Goal: Book appointment/travel/reservation

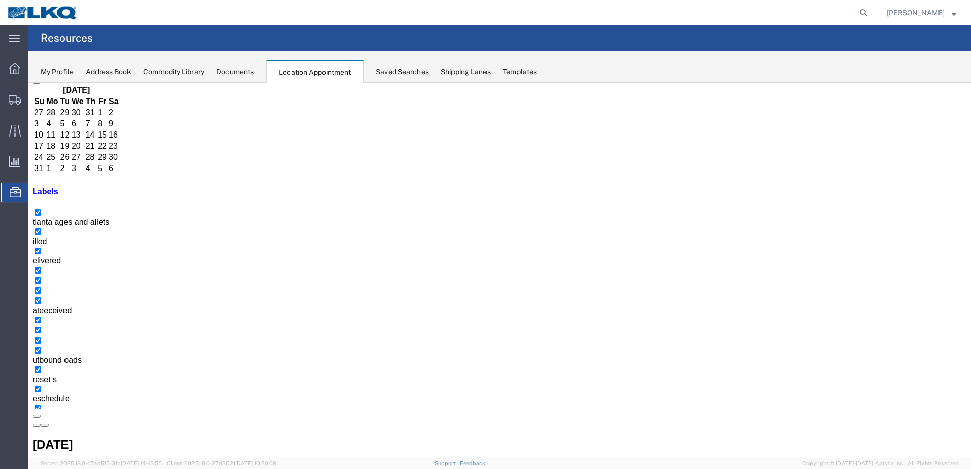
scroll to position [51, 0]
select select "1"
select select
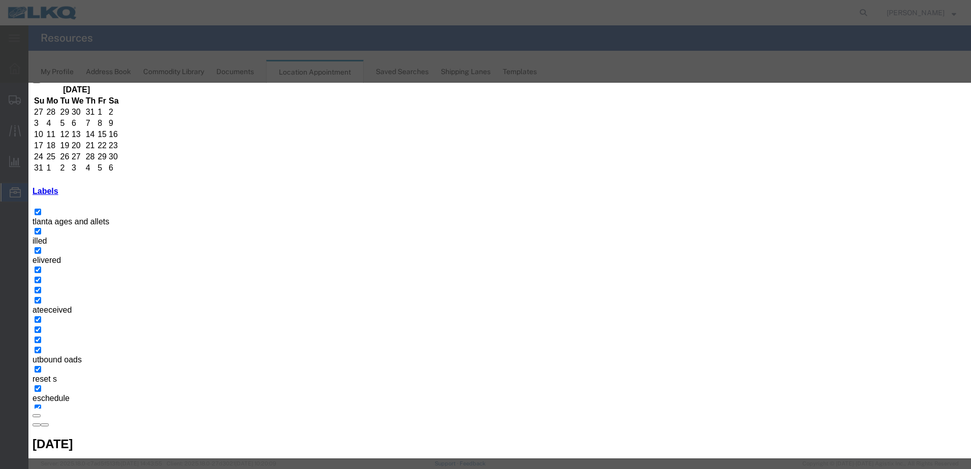
type input "T31474- ACS - Loose"
type input "7:00 AM"
type input "th"
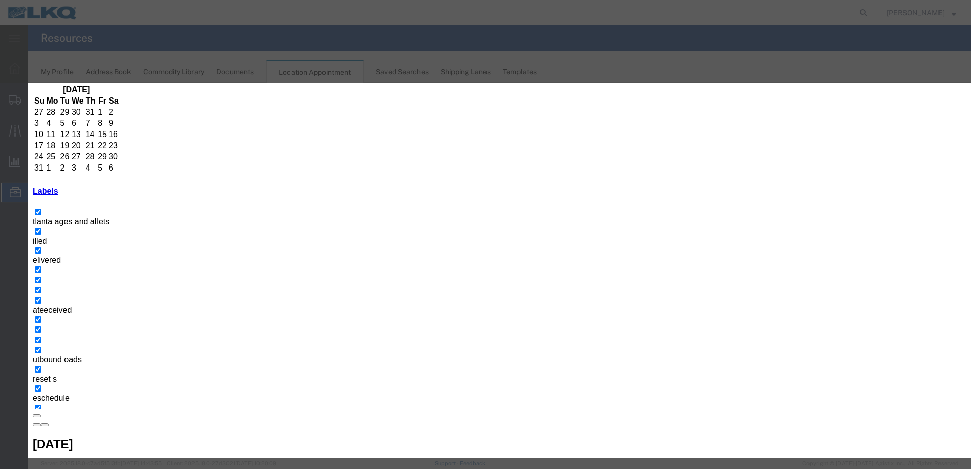
select select "23"
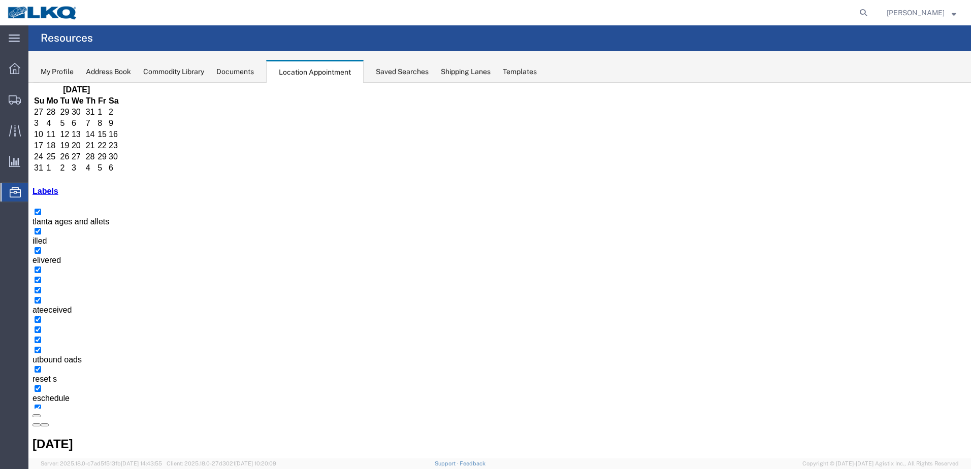
scroll to position [0, 0]
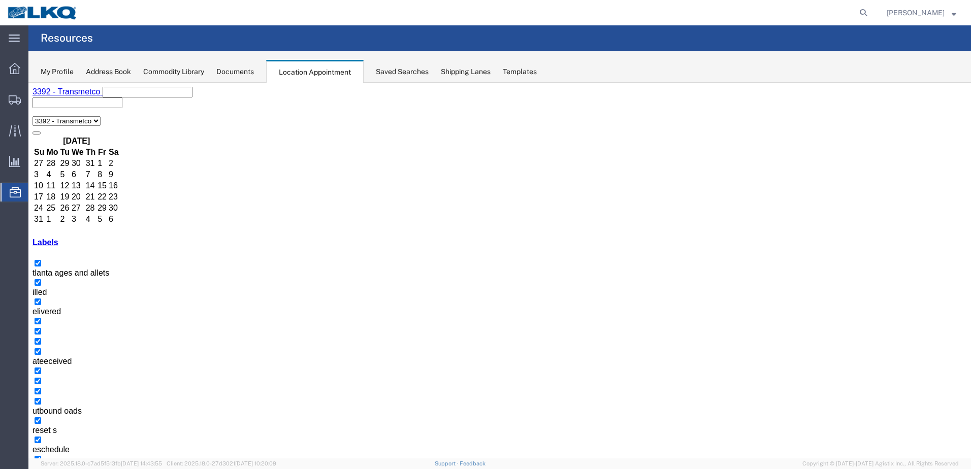
select select "1"
select select
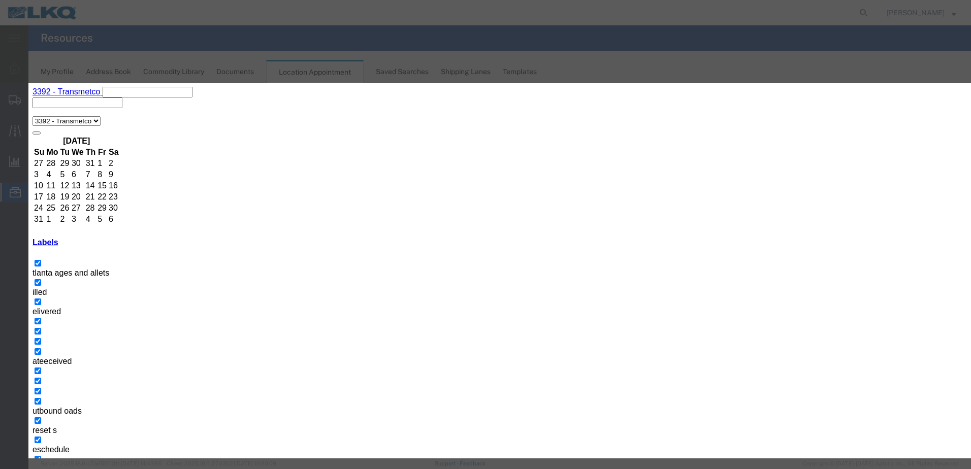
paste input "T31474- ACS - Loose"
type input "T31474- ACS - Loose"
type input "7:00 a"
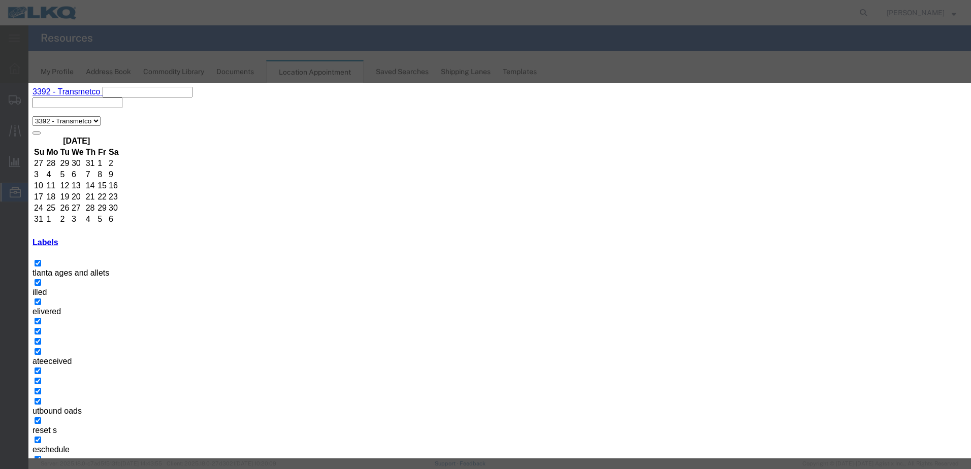
type input "th"
drag, startPoint x: 530, startPoint y: 315, endPoint x: 542, endPoint y: 322, distance: 14.0
select select "23"
